Goal: Communication & Community: Answer question/provide support

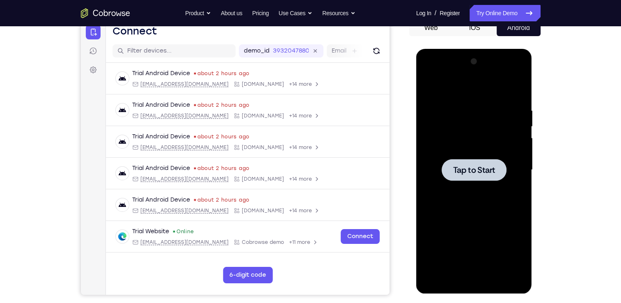
drag, startPoint x: 478, startPoint y: 153, endPoint x: 657, endPoint y: 64, distance: 199.4
click at [478, 153] on div at bounding box center [473, 170] width 103 height 230
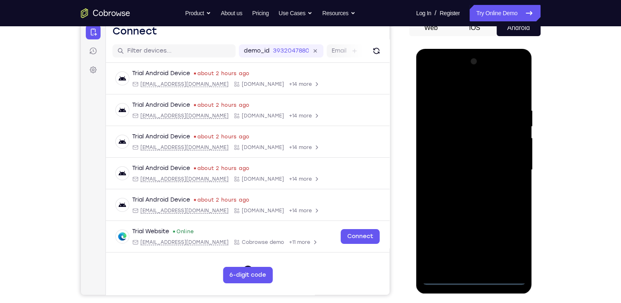
click at [475, 280] on div at bounding box center [473, 170] width 103 height 230
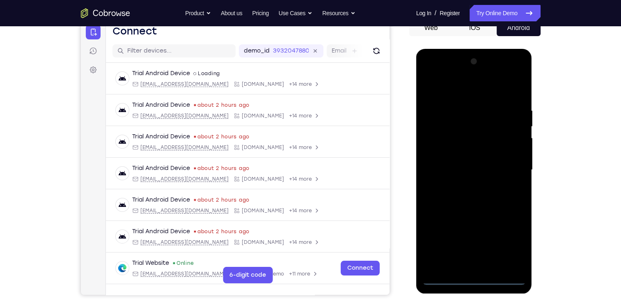
click at [509, 244] on div at bounding box center [473, 170] width 103 height 230
click at [428, 72] on div at bounding box center [473, 170] width 103 height 230
click at [510, 164] on div at bounding box center [473, 170] width 103 height 230
click at [466, 185] on div at bounding box center [473, 170] width 103 height 230
click at [453, 164] on div at bounding box center [473, 170] width 103 height 230
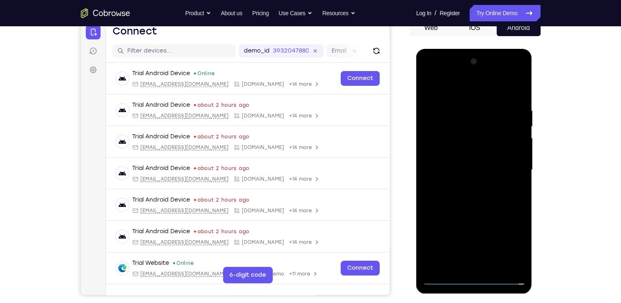
click at [448, 181] on div at bounding box center [473, 170] width 103 height 230
click at [452, 171] on div at bounding box center [473, 170] width 103 height 230
drag, startPoint x: 461, startPoint y: 200, endPoint x: 952, endPoint y: 221, distance: 491.4
click at [461, 200] on div at bounding box center [473, 170] width 103 height 230
click at [479, 188] on div at bounding box center [473, 170] width 103 height 230
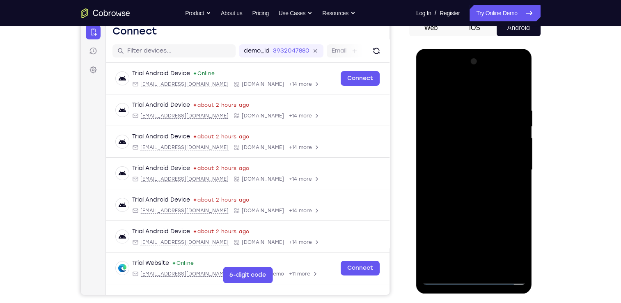
click at [512, 178] on div at bounding box center [473, 170] width 103 height 230
click at [462, 109] on div at bounding box center [473, 170] width 103 height 230
click at [514, 101] on div at bounding box center [473, 170] width 103 height 230
click at [518, 96] on div at bounding box center [473, 170] width 103 height 230
click at [464, 105] on div at bounding box center [473, 170] width 103 height 230
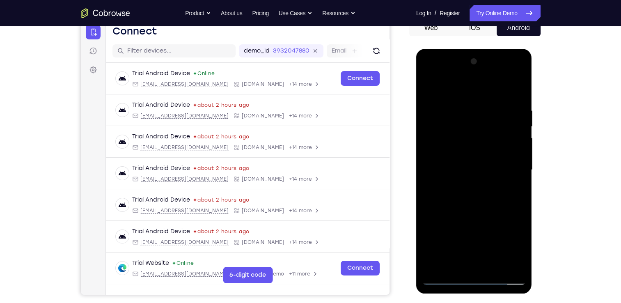
click at [518, 168] on div at bounding box center [473, 170] width 103 height 230
click at [517, 91] on div at bounding box center [473, 170] width 103 height 230
click at [494, 268] on div at bounding box center [473, 170] width 103 height 230
click at [469, 214] on div at bounding box center [473, 170] width 103 height 230
drag, startPoint x: 464, startPoint y: 225, endPoint x: 474, endPoint y: 194, distance: 31.9
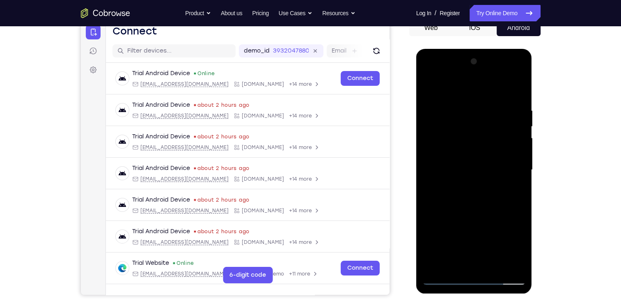
click at [474, 194] on div at bounding box center [473, 170] width 103 height 230
drag, startPoint x: 466, startPoint y: 242, endPoint x: 479, endPoint y: 189, distance: 54.3
click at [479, 189] on div at bounding box center [473, 170] width 103 height 230
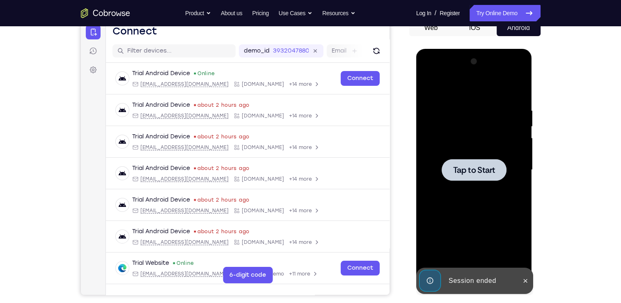
click at [447, 142] on div at bounding box center [473, 170] width 103 height 230
click at [523, 282] on icon at bounding box center [525, 281] width 4 height 4
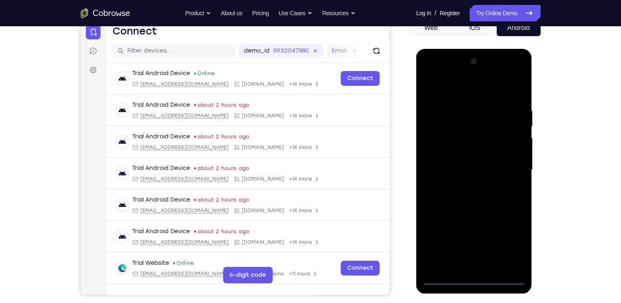
click at [480, 280] on div at bounding box center [473, 170] width 103 height 230
click at [511, 242] on div at bounding box center [473, 170] width 103 height 230
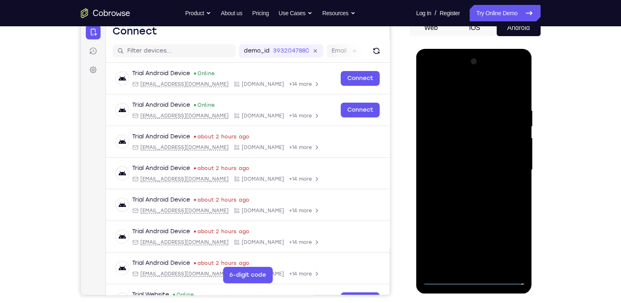
click at [427, 74] on div at bounding box center [473, 170] width 103 height 230
click at [505, 168] on div at bounding box center [473, 170] width 103 height 230
click at [448, 71] on div at bounding box center [473, 170] width 103 height 230
click at [427, 143] on div at bounding box center [473, 170] width 103 height 230
click at [468, 221] on div at bounding box center [473, 170] width 103 height 230
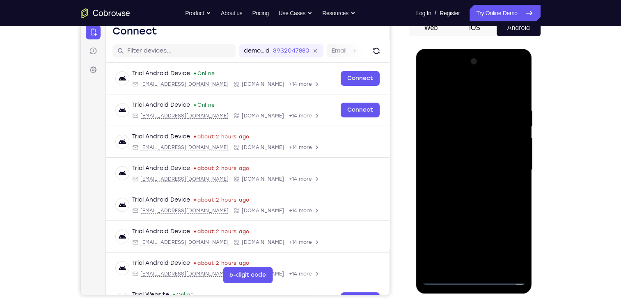
click at [464, 187] on div at bounding box center [473, 170] width 103 height 230
drag, startPoint x: 479, startPoint y: 173, endPoint x: 480, endPoint y: 120, distance: 53.3
click at [480, 120] on div at bounding box center [473, 170] width 103 height 230
drag, startPoint x: 474, startPoint y: 201, endPoint x: 482, endPoint y: 124, distance: 77.6
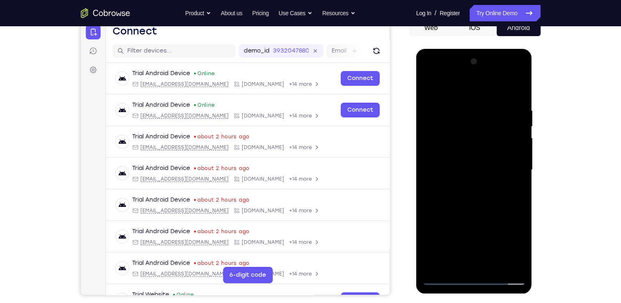
click at [482, 124] on div at bounding box center [473, 170] width 103 height 230
drag, startPoint x: 471, startPoint y: 229, endPoint x: 489, endPoint y: 134, distance: 96.5
click at [489, 134] on div at bounding box center [473, 170] width 103 height 230
drag, startPoint x: 477, startPoint y: 147, endPoint x: 468, endPoint y: 229, distance: 82.5
click at [468, 229] on div at bounding box center [473, 170] width 103 height 230
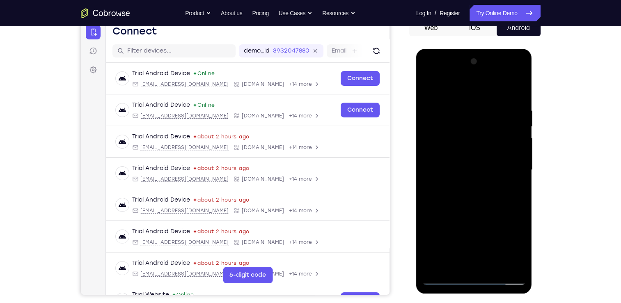
click at [429, 88] on div at bounding box center [473, 170] width 103 height 230
click at [445, 124] on div at bounding box center [473, 170] width 103 height 230
drag, startPoint x: 509, startPoint y: 210, endPoint x: 475, endPoint y: 212, distance: 34.9
click at [445, 205] on div at bounding box center [473, 170] width 103 height 230
drag, startPoint x: 509, startPoint y: 234, endPoint x: 464, endPoint y: 234, distance: 44.7
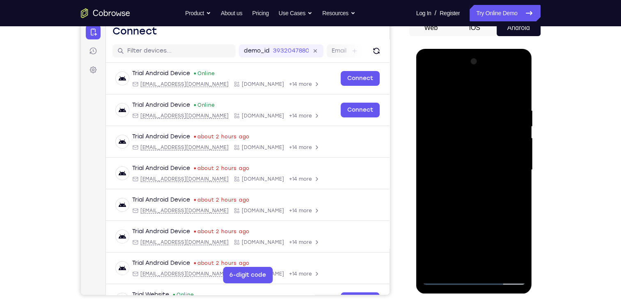
click at [464, 234] on div at bounding box center [473, 170] width 103 height 230
drag, startPoint x: 512, startPoint y: 234, endPoint x: 502, endPoint y: 234, distance: 9.8
click at [502, 234] on div at bounding box center [473, 170] width 103 height 230
click at [515, 234] on div at bounding box center [473, 170] width 103 height 230
click at [514, 194] on div at bounding box center [473, 170] width 103 height 230
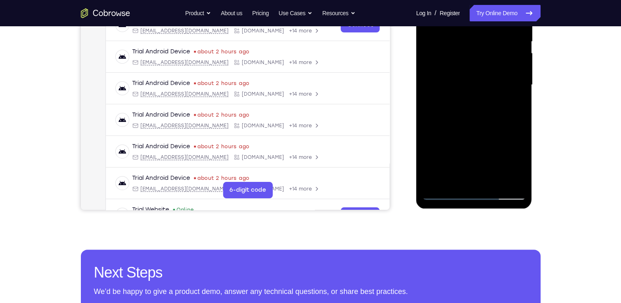
scroll to position [103, 0]
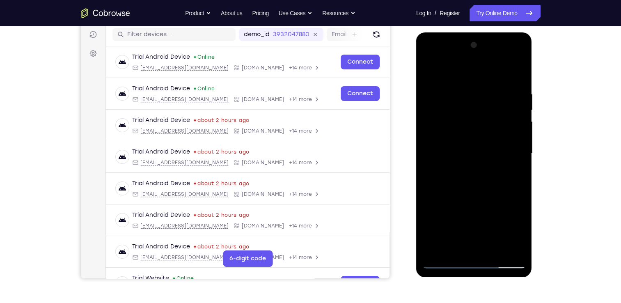
drag, startPoint x: 490, startPoint y: 167, endPoint x: 501, endPoint y: 120, distance: 47.7
click at [501, 120] on div at bounding box center [473, 154] width 103 height 230
click at [485, 212] on div at bounding box center [473, 154] width 103 height 230
click at [498, 195] on div at bounding box center [473, 154] width 103 height 230
click at [473, 183] on div at bounding box center [473, 154] width 103 height 230
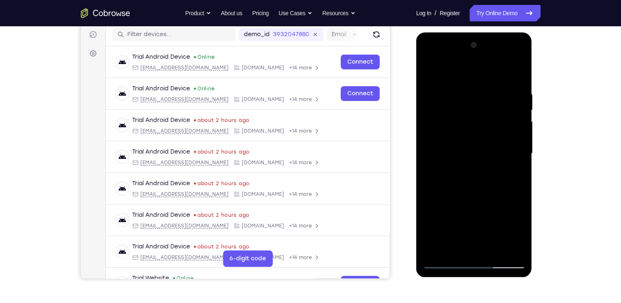
click at [433, 231] on div at bounding box center [473, 154] width 103 height 230
click at [463, 195] on div at bounding box center [473, 154] width 103 height 230
click at [438, 232] on div at bounding box center [473, 154] width 103 height 230
click at [438, 231] on div at bounding box center [473, 154] width 103 height 230
click at [440, 231] on div at bounding box center [473, 154] width 103 height 230
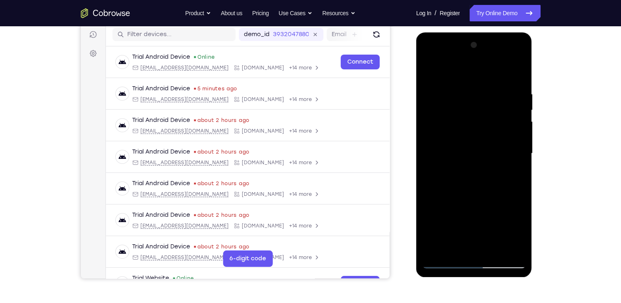
click at [439, 233] on div at bounding box center [473, 154] width 103 height 230
click at [444, 231] on div at bounding box center [473, 154] width 103 height 230
click at [430, 70] on div at bounding box center [473, 154] width 103 height 230
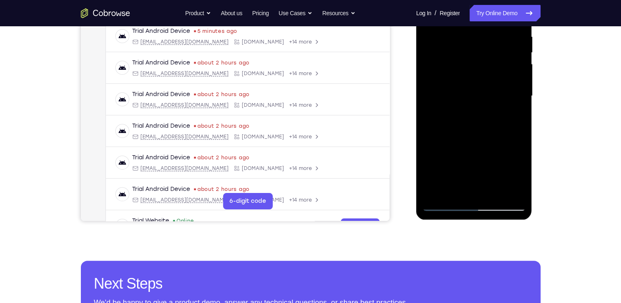
scroll to position [162, 0]
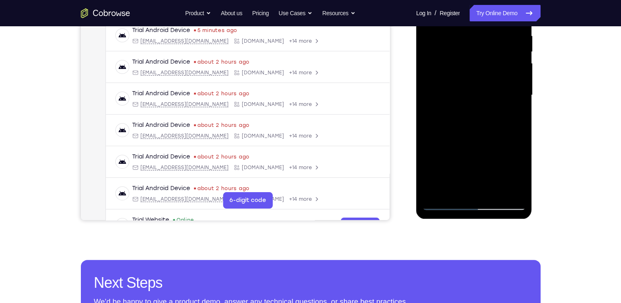
click at [443, 203] on div at bounding box center [473, 95] width 103 height 230
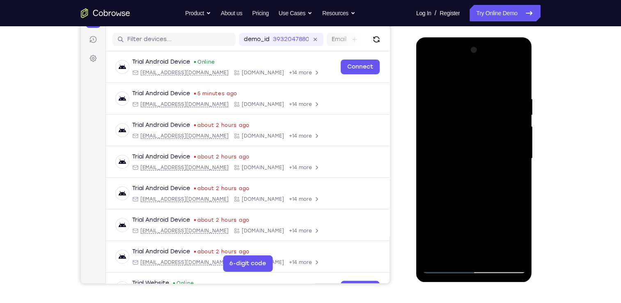
click at [436, 209] on div at bounding box center [473, 158] width 103 height 230
click at [428, 244] on div at bounding box center [473, 158] width 103 height 230
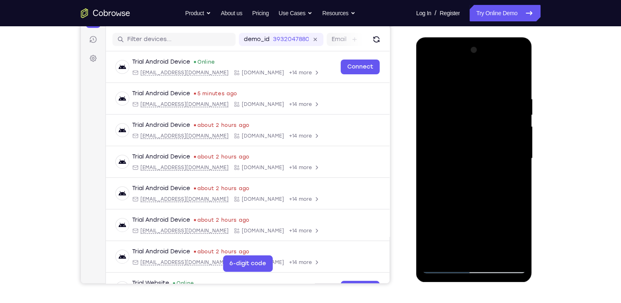
click at [450, 201] on div at bounding box center [473, 158] width 103 height 230
click at [444, 209] on div at bounding box center [473, 158] width 103 height 230
click at [497, 153] on div at bounding box center [473, 158] width 103 height 230
click at [427, 76] on div at bounding box center [473, 158] width 103 height 230
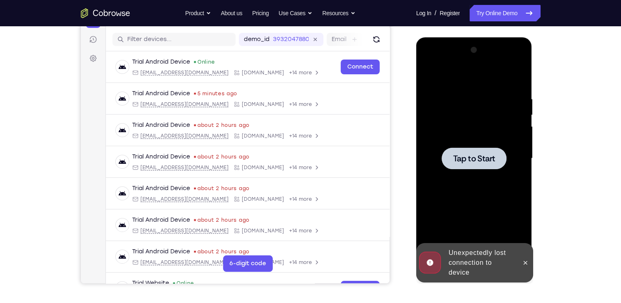
click at [445, 265] on div "Online web based iOS Simulators and Android Emulators. Run iPhone, iPad, Mobile…" at bounding box center [474, 160] width 117 height 246
click at [468, 123] on div at bounding box center [473, 158] width 103 height 230
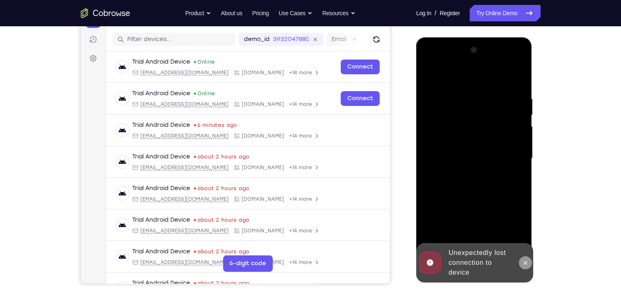
click at [520, 263] on button at bounding box center [524, 262] width 13 height 13
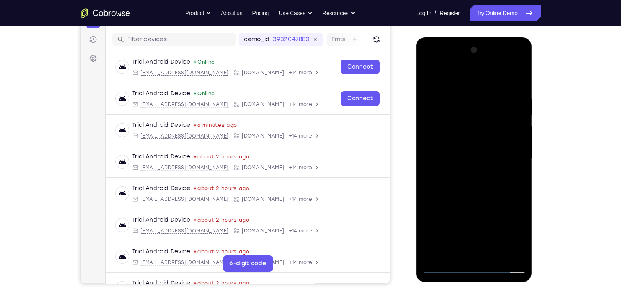
click at [470, 264] on div at bounding box center [473, 158] width 103 height 230
click at [470, 267] on div at bounding box center [473, 158] width 103 height 230
click at [505, 242] on div at bounding box center [473, 158] width 103 height 230
click at [429, 62] on div at bounding box center [473, 158] width 103 height 230
click at [441, 114] on div at bounding box center [473, 158] width 103 height 230
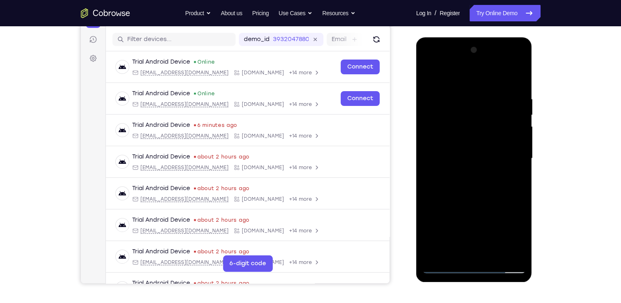
click at [429, 130] on div at bounding box center [473, 158] width 103 height 230
click at [463, 206] on div at bounding box center [473, 158] width 103 height 230
click at [456, 175] on div at bounding box center [473, 158] width 103 height 230
click at [427, 73] on div at bounding box center [473, 158] width 103 height 230
click at [445, 109] on div at bounding box center [473, 158] width 103 height 230
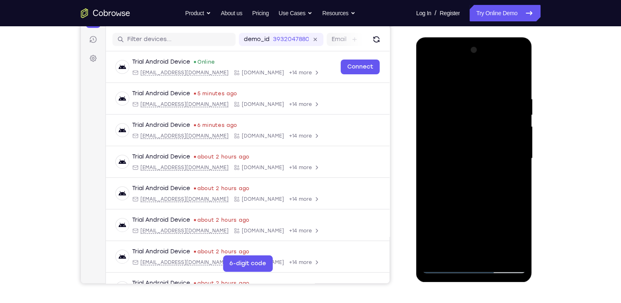
drag, startPoint x: 507, startPoint y: 223, endPoint x: 476, endPoint y: 223, distance: 31.6
click at [476, 223] on div at bounding box center [473, 158] width 103 height 230
click at [520, 223] on div at bounding box center [473, 158] width 103 height 230
drag, startPoint x: 477, startPoint y: 195, endPoint x: 492, endPoint y: 117, distance: 79.5
click at [492, 117] on div at bounding box center [473, 158] width 103 height 230
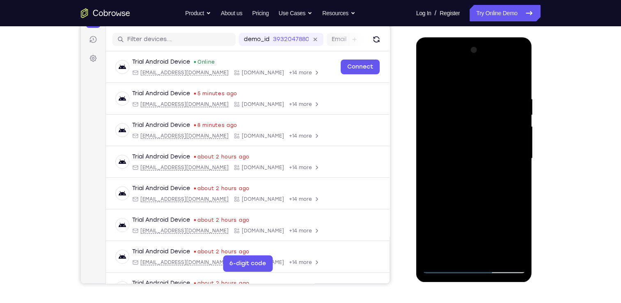
drag, startPoint x: 471, startPoint y: 203, endPoint x: 486, endPoint y: 112, distance: 91.6
click at [486, 112] on div at bounding box center [473, 158] width 103 height 230
click at [457, 195] on div at bounding box center [473, 158] width 103 height 230
click at [453, 205] on div at bounding box center [473, 158] width 103 height 230
click at [441, 240] on div at bounding box center [473, 158] width 103 height 230
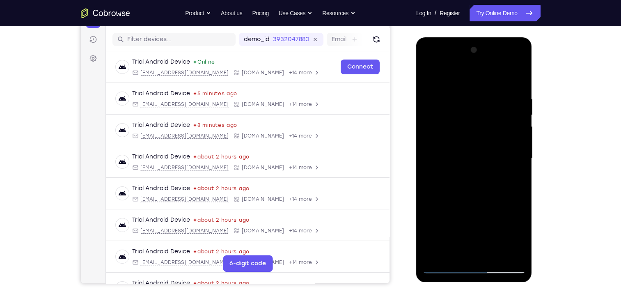
click at [451, 239] on div at bounding box center [473, 158] width 103 height 230
click at [464, 239] on div at bounding box center [473, 158] width 103 height 230
click at [481, 237] on div at bounding box center [473, 158] width 103 height 230
click at [504, 237] on div at bounding box center [473, 158] width 103 height 230
drag, startPoint x: 506, startPoint y: 183, endPoint x: 405, endPoint y: 182, distance: 100.5
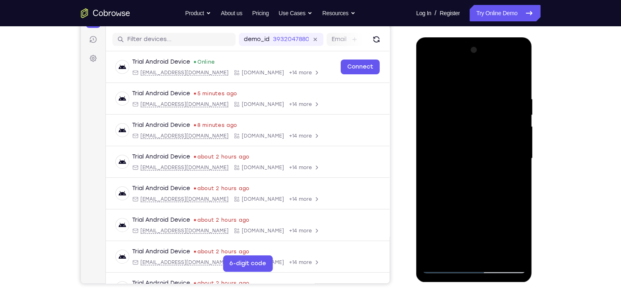
click at [416, 182] on html "Online web based iOS Simulators and Android Emulators. Run iPhone, iPad, Mobile…" at bounding box center [474, 160] width 117 height 246
click at [466, 185] on div at bounding box center [473, 158] width 103 height 230
click at [465, 200] on div at bounding box center [473, 158] width 103 height 230
click at [429, 75] on div at bounding box center [473, 158] width 103 height 230
click at [469, 201] on div at bounding box center [473, 158] width 103 height 230
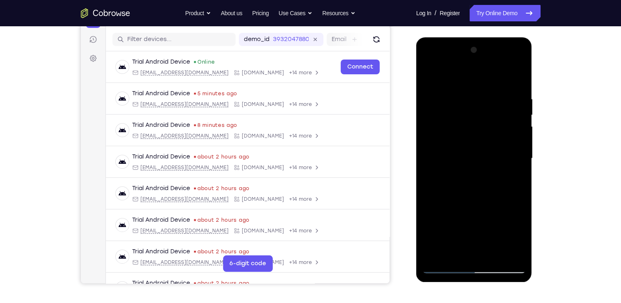
click at [471, 239] on div at bounding box center [473, 158] width 103 height 230
drag, startPoint x: 463, startPoint y: 137, endPoint x: 511, endPoint y: 153, distance: 50.2
click at [511, 153] on div at bounding box center [473, 158] width 103 height 230
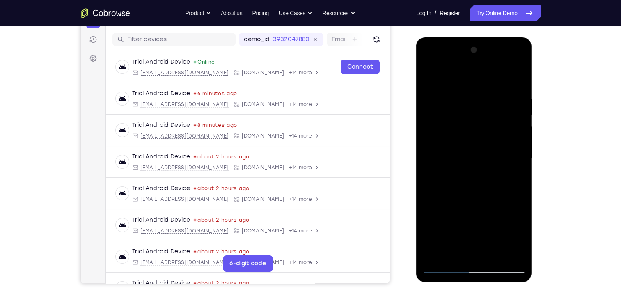
drag, startPoint x: 458, startPoint y: 199, endPoint x: 464, endPoint y: 131, distance: 68.0
click at [464, 131] on div at bounding box center [473, 158] width 103 height 230
drag, startPoint x: 470, startPoint y: 230, endPoint x: 483, endPoint y: 152, distance: 78.9
click at [483, 152] on div at bounding box center [473, 158] width 103 height 230
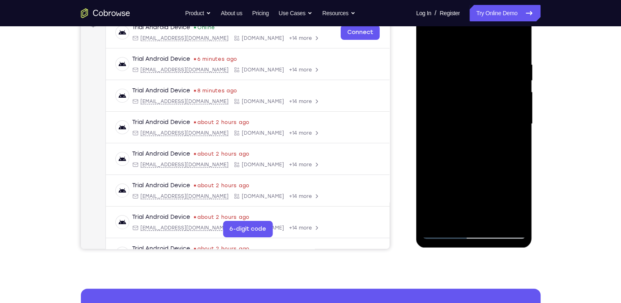
scroll to position [133, 0]
click at [546, 103] on div "Your Support Agent Your Customer Web iOS Android Next Steps We’d be happy to gi…" at bounding box center [310, 163] width 525 height 541
drag, startPoint x: 485, startPoint y: 163, endPoint x: 487, endPoint y: 105, distance: 57.9
click at [487, 105] on div at bounding box center [473, 124] width 103 height 230
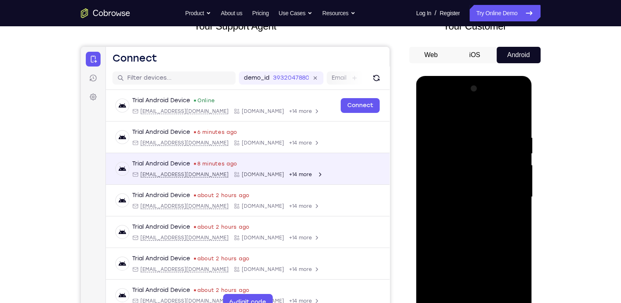
scroll to position [59, 0]
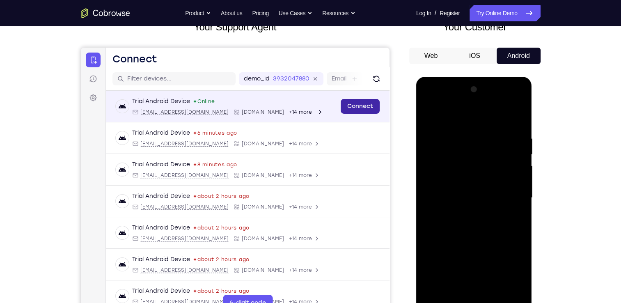
click at [365, 105] on link "Connect" at bounding box center [359, 106] width 39 height 15
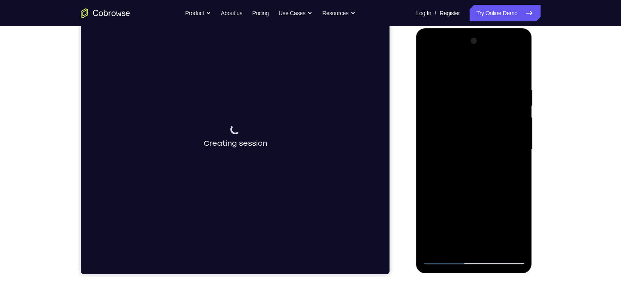
scroll to position [92, 0]
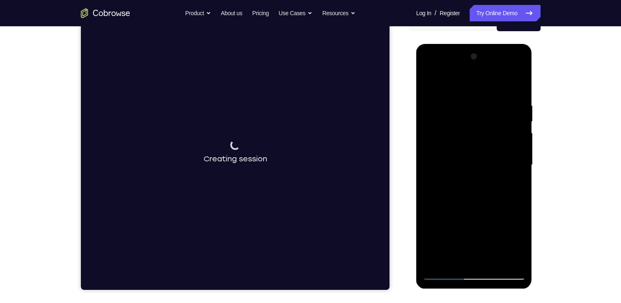
click at [430, 83] on div at bounding box center [473, 165] width 103 height 230
click at [426, 85] on div at bounding box center [473, 165] width 103 height 230
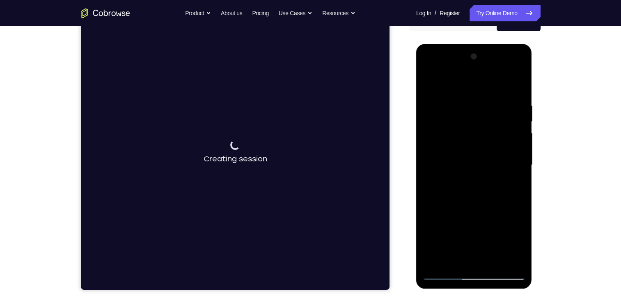
click at [426, 85] on div at bounding box center [473, 165] width 103 height 230
click at [428, 83] on div at bounding box center [473, 165] width 103 height 230
click at [516, 83] on div at bounding box center [473, 165] width 103 height 230
click at [430, 84] on div at bounding box center [473, 165] width 103 height 230
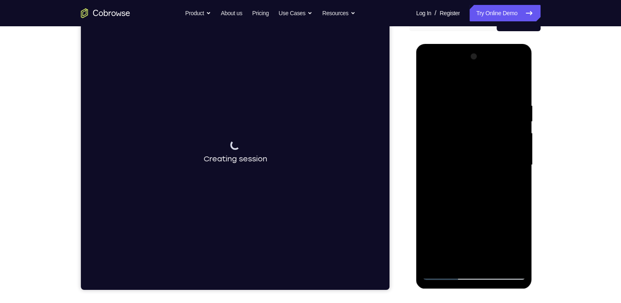
click at [430, 84] on div at bounding box center [473, 165] width 103 height 230
click at [486, 176] on div at bounding box center [473, 165] width 103 height 230
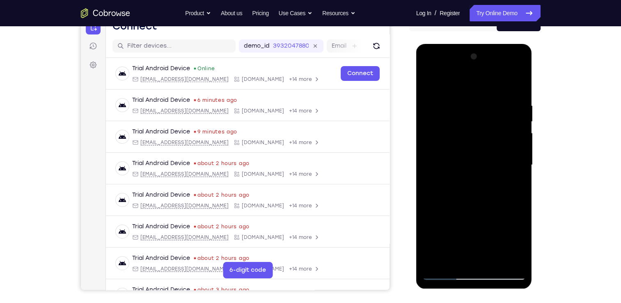
click at [474, 276] on div at bounding box center [473, 165] width 103 height 230
click at [507, 245] on div at bounding box center [473, 165] width 103 height 230
click at [511, 217] on div at bounding box center [473, 165] width 103 height 230
drag, startPoint x: 472, startPoint y: 202, endPoint x: 495, endPoint y: 130, distance: 74.9
click at [495, 130] on div at bounding box center [473, 165] width 103 height 230
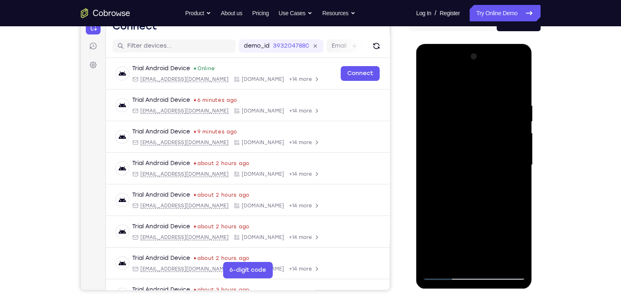
drag, startPoint x: 487, startPoint y: 198, endPoint x: 491, endPoint y: 154, distance: 44.0
click at [491, 154] on div at bounding box center [473, 165] width 103 height 230
click at [481, 172] on div at bounding box center [473, 165] width 103 height 230
click at [476, 180] on div at bounding box center [473, 165] width 103 height 230
click at [443, 271] on div at bounding box center [473, 165] width 103 height 230
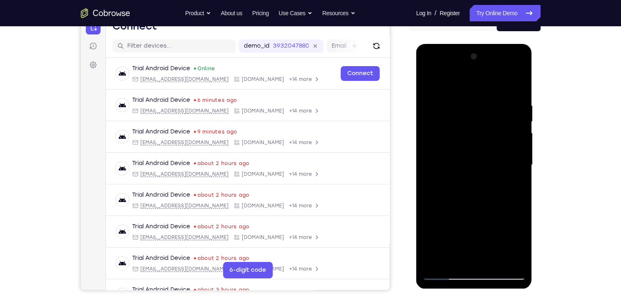
click at [444, 275] on div at bounding box center [473, 165] width 103 height 230
click at [446, 211] on div at bounding box center [473, 165] width 103 height 230
click at [448, 205] on div at bounding box center [473, 165] width 103 height 230
click at [441, 205] on div at bounding box center [473, 165] width 103 height 230
click at [442, 272] on div at bounding box center [473, 165] width 103 height 230
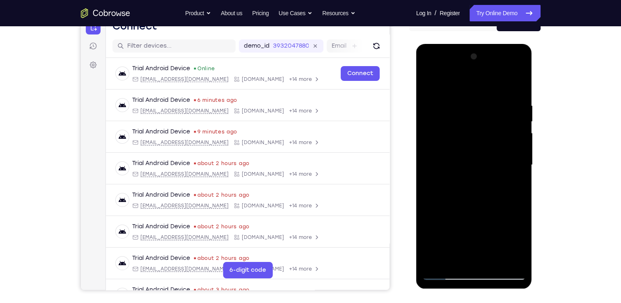
click at [443, 211] on div at bounding box center [473, 165] width 103 height 230
click at [441, 204] on div at bounding box center [473, 165] width 103 height 230
drag, startPoint x: 472, startPoint y: 222, endPoint x: 473, endPoint y: 197, distance: 25.0
click at [473, 197] on div at bounding box center [473, 165] width 103 height 230
drag, startPoint x: 480, startPoint y: 170, endPoint x: 477, endPoint y: 194, distance: 23.9
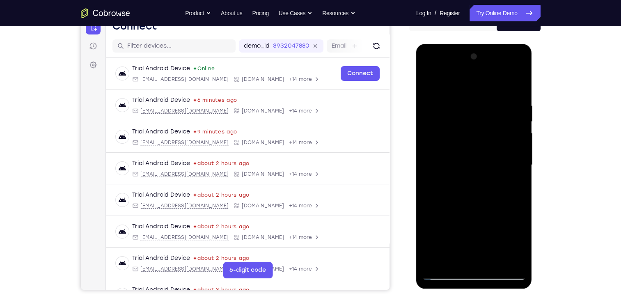
click at [477, 194] on div at bounding box center [473, 165] width 103 height 230
click at [442, 217] on div at bounding box center [473, 165] width 103 height 230
click at [443, 215] on div at bounding box center [473, 165] width 103 height 230
click at [450, 208] on div at bounding box center [473, 165] width 103 height 230
click at [451, 208] on div at bounding box center [473, 165] width 103 height 230
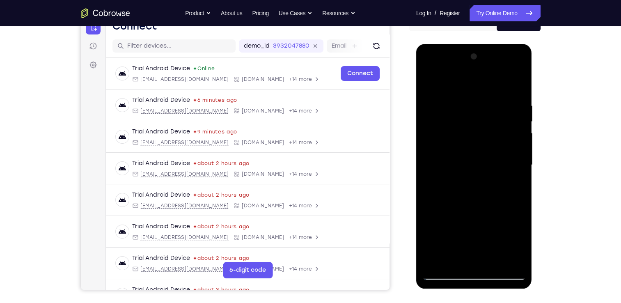
click at [441, 273] on div at bounding box center [473, 165] width 103 height 230
click at [440, 214] on div at bounding box center [473, 165] width 103 height 230
click at [452, 206] on div at bounding box center [473, 165] width 103 height 230
drag, startPoint x: 468, startPoint y: 237, endPoint x: 470, endPoint y: 192, distance: 44.8
click at [470, 192] on div at bounding box center [473, 165] width 103 height 230
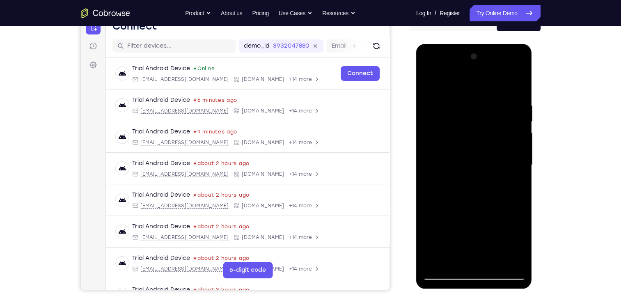
click at [441, 173] on div at bounding box center [473, 165] width 103 height 230
click at [443, 171] on div at bounding box center [473, 165] width 103 height 230
click at [465, 164] on div at bounding box center [473, 165] width 103 height 230
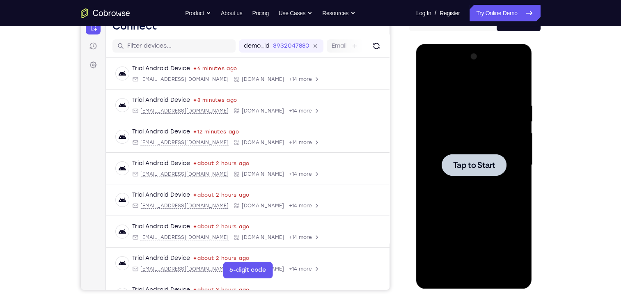
click at [448, 136] on div at bounding box center [473, 165] width 103 height 230
click at [469, 269] on div at bounding box center [473, 165] width 103 height 230
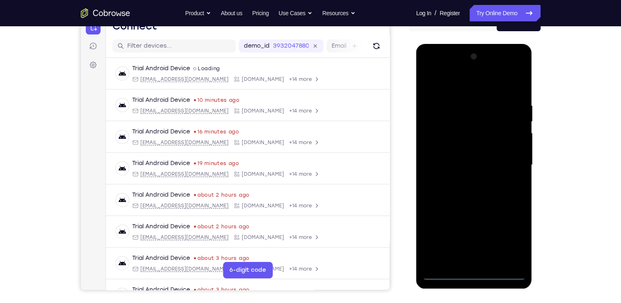
click at [472, 272] on div at bounding box center [473, 165] width 103 height 230
click at [511, 238] on div at bounding box center [473, 165] width 103 height 230
click at [454, 88] on div at bounding box center [473, 165] width 103 height 230
click at [506, 167] on div at bounding box center [473, 165] width 103 height 230
click at [466, 176] on div at bounding box center [473, 165] width 103 height 230
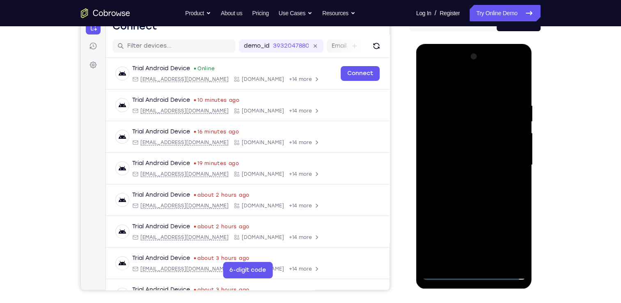
click at [464, 158] on div at bounding box center [473, 165] width 103 height 230
click at [453, 147] on div at bounding box center [473, 165] width 103 height 230
click at [450, 167] on div at bounding box center [473, 165] width 103 height 230
click at [473, 191] on div at bounding box center [473, 165] width 103 height 230
click at [471, 191] on div at bounding box center [473, 165] width 103 height 230
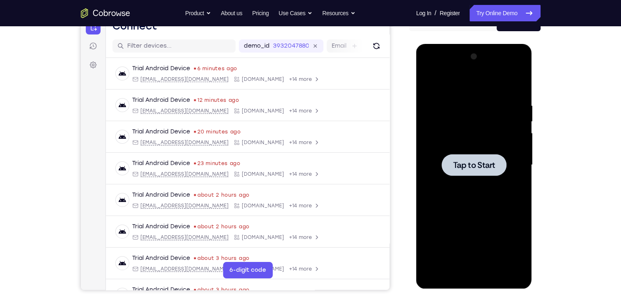
click at [458, 143] on div at bounding box center [473, 165] width 103 height 230
click at [472, 274] on div at bounding box center [473, 165] width 103 height 230
click at [473, 271] on div at bounding box center [473, 165] width 103 height 230
click at [478, 272] on div at bounding box center [473, 165] width 103 height 230
click at [510, 235] on div at bounding box center [473, 165] width 103 height 230
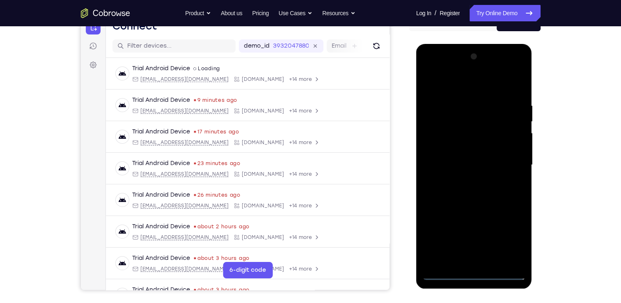
click at [510, 233] on div at bounding box center [473, 165] width 103 height 230
click at [427, 72] on div at bounding box center [473, 165] width 103 height 230
click at [510, 162] on div at bounding box center [473, 165] width 103 height 230
click at [507, 159] on div at bounding box center [473, 165] width 103 height 230
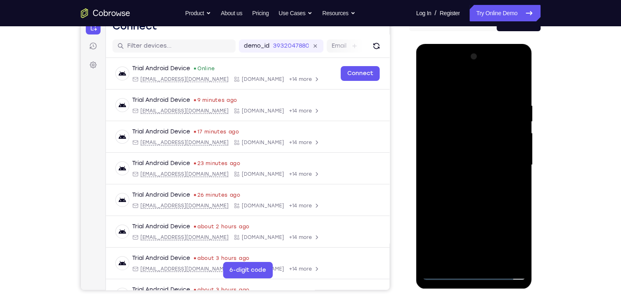
click at [465, 177] on div at bounding box center [473, 165] width 103 height 230
click at [466, 147] on div at bounding box center [473, 165] width 103 height 230
click at [471, 160] on div at bounding box center [473, 165] width 103 height 230
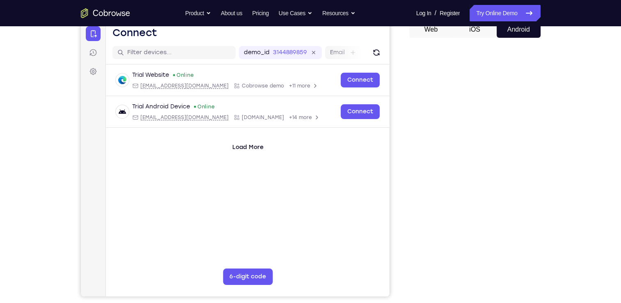
click at [544, 222] on div "Your Support Agent Your Customer Web iOS Android Next Steps We’d be happy to gi…" at bounding box center [310, 211] width 525 height 541
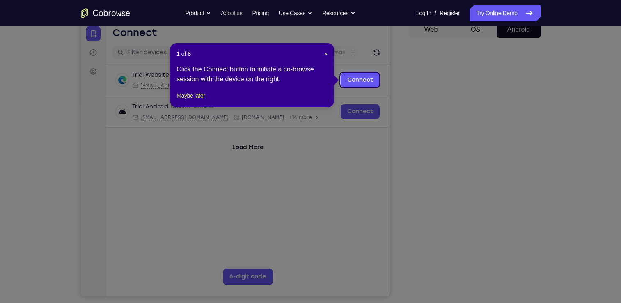
click at [465, 137] on icon at bounding box center [313, 151] width 627 height 303
click at [327, 56] on div "1 of 8 × Click the Connect button to initiate a co-browse session with the devi…" at bounding box center [252, 75] width 164 height 64
click at [502, 225] on icon at bounding box center [313, 151] width 627 height 303
click at [203, 100] on button "Maybe later" at bounding box center [190, 96] width 28 height 10
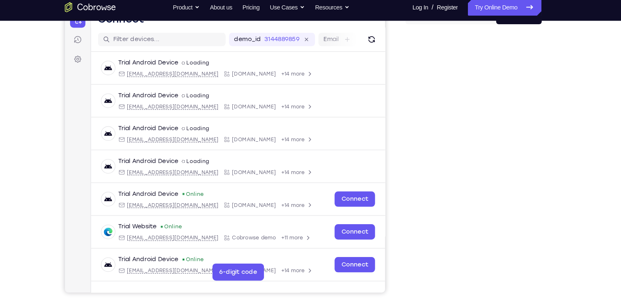
scroll to position [94, 0]
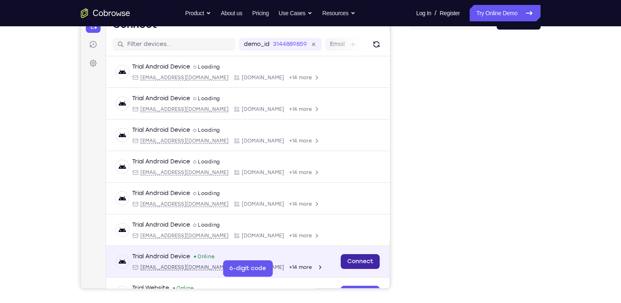
click at [350, 258] on link "Connect" at bounding box center [359, 261] width 39 height 15
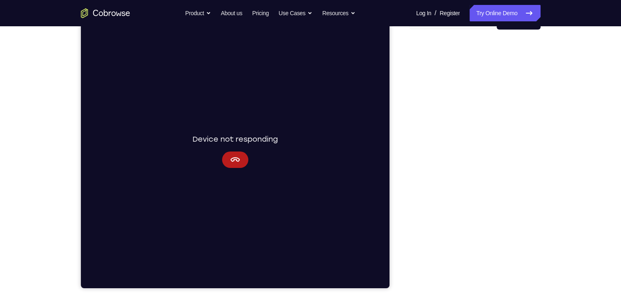
click at [240, 171] on div "Connecting to device Device not responding" at bounding box center [234, 150] width 308 height 275
click at [237, 160] on icon "Cancel" at bounding box center [235, 160] width 10 height 10
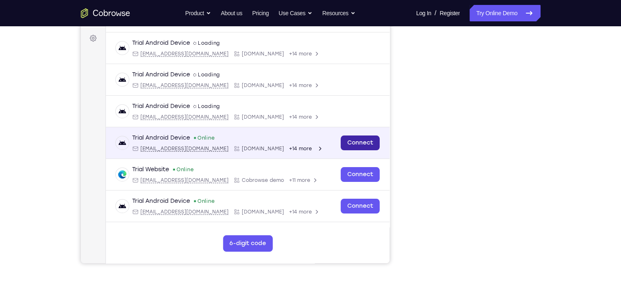
scroll to position [71, 0]
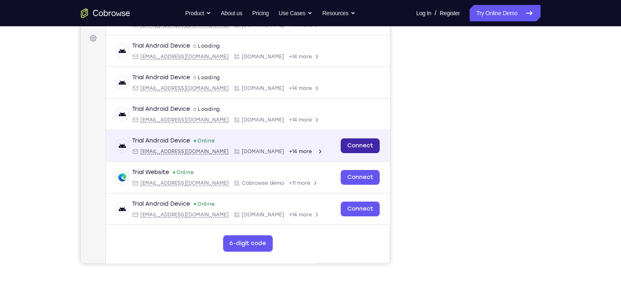
click at [350, 144] on link "Connect" at bounding box center [359, 145] width 39 height 15
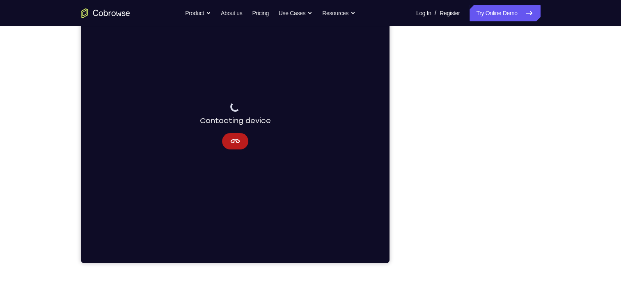
scroll to position [102, 0]
